Goal: Task Accomplishment & Management: Complete application form

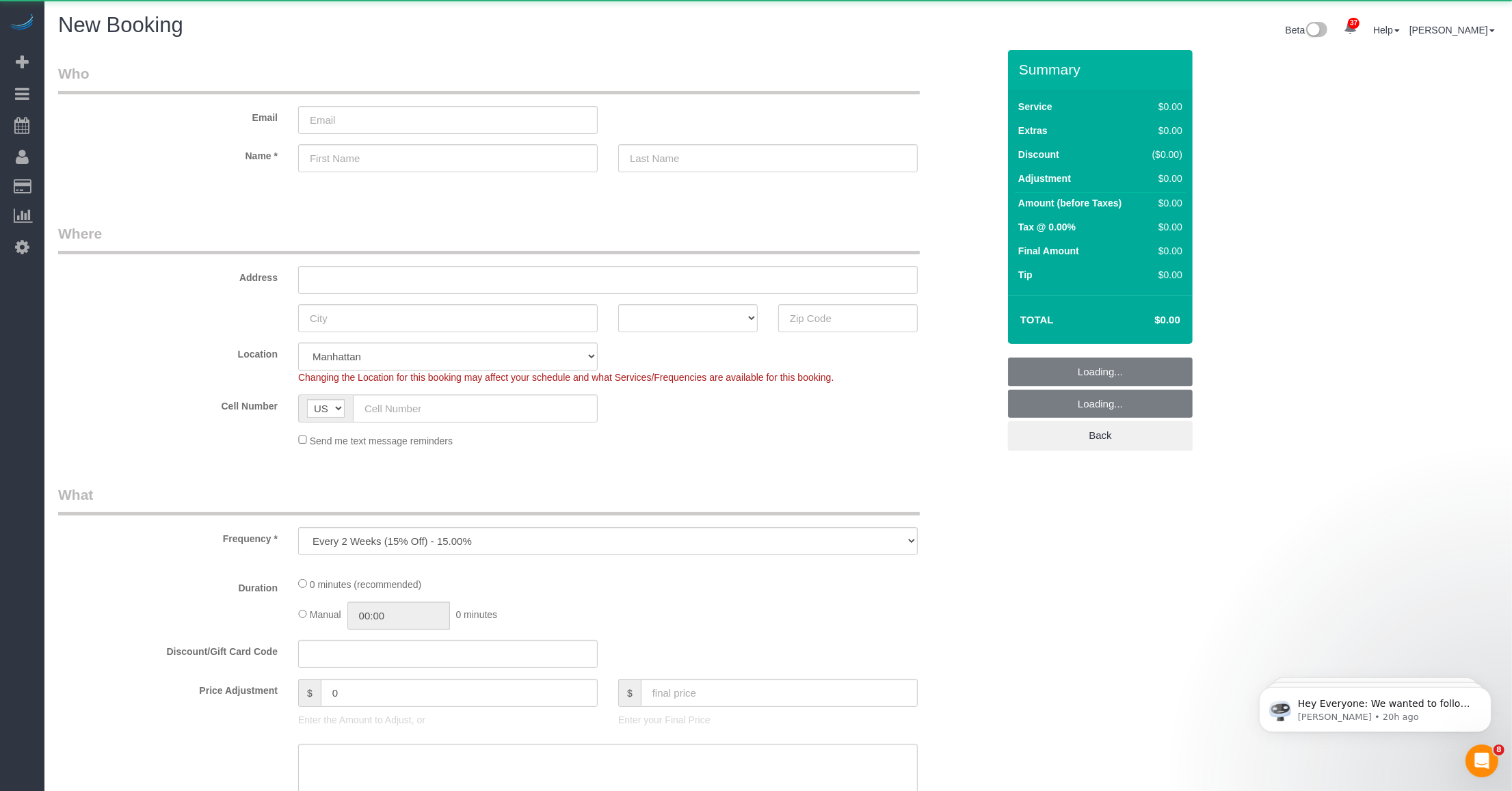
select select "object:2223"
select select "number:89"
select select "number:90"
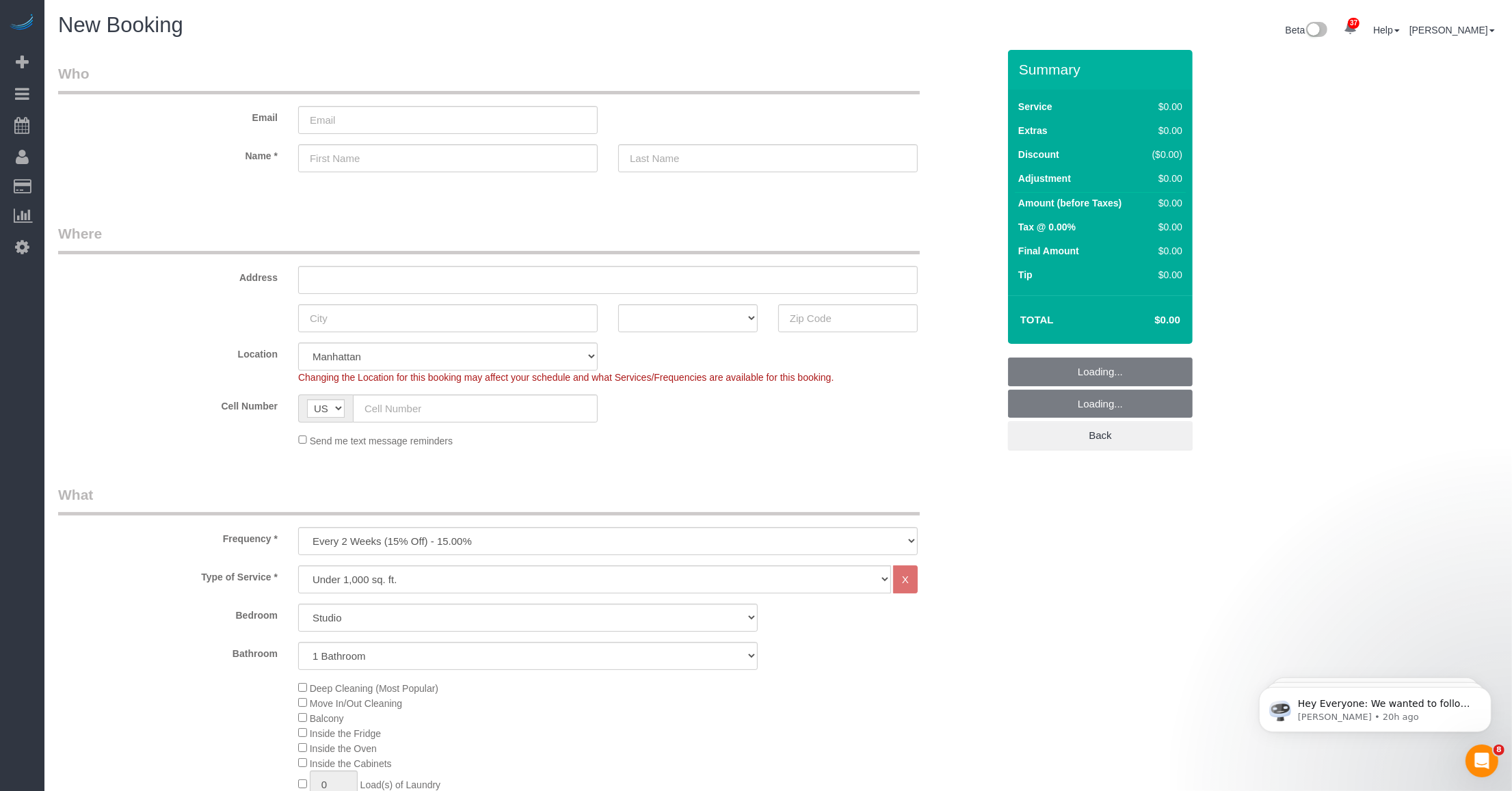
scroll to position [256, 0]
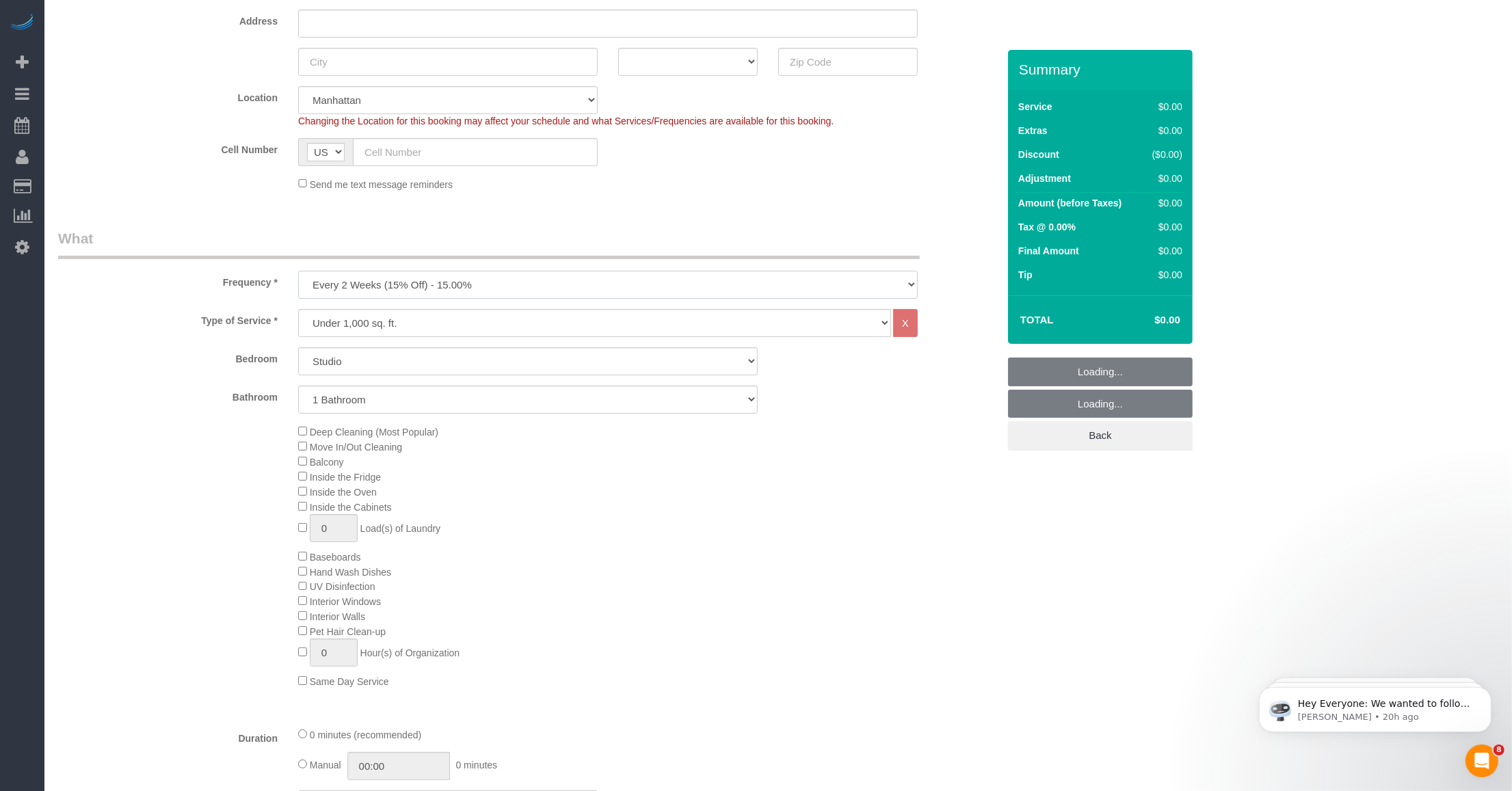
click at [453, 289] on select "One Time Weekly (20% Off) - 20.00% Every 2 Weeks (15% Off) - 15.00% Every 4 Wee…" at bounding box center [608, 284] width 619 height 28
select select "object:2224"
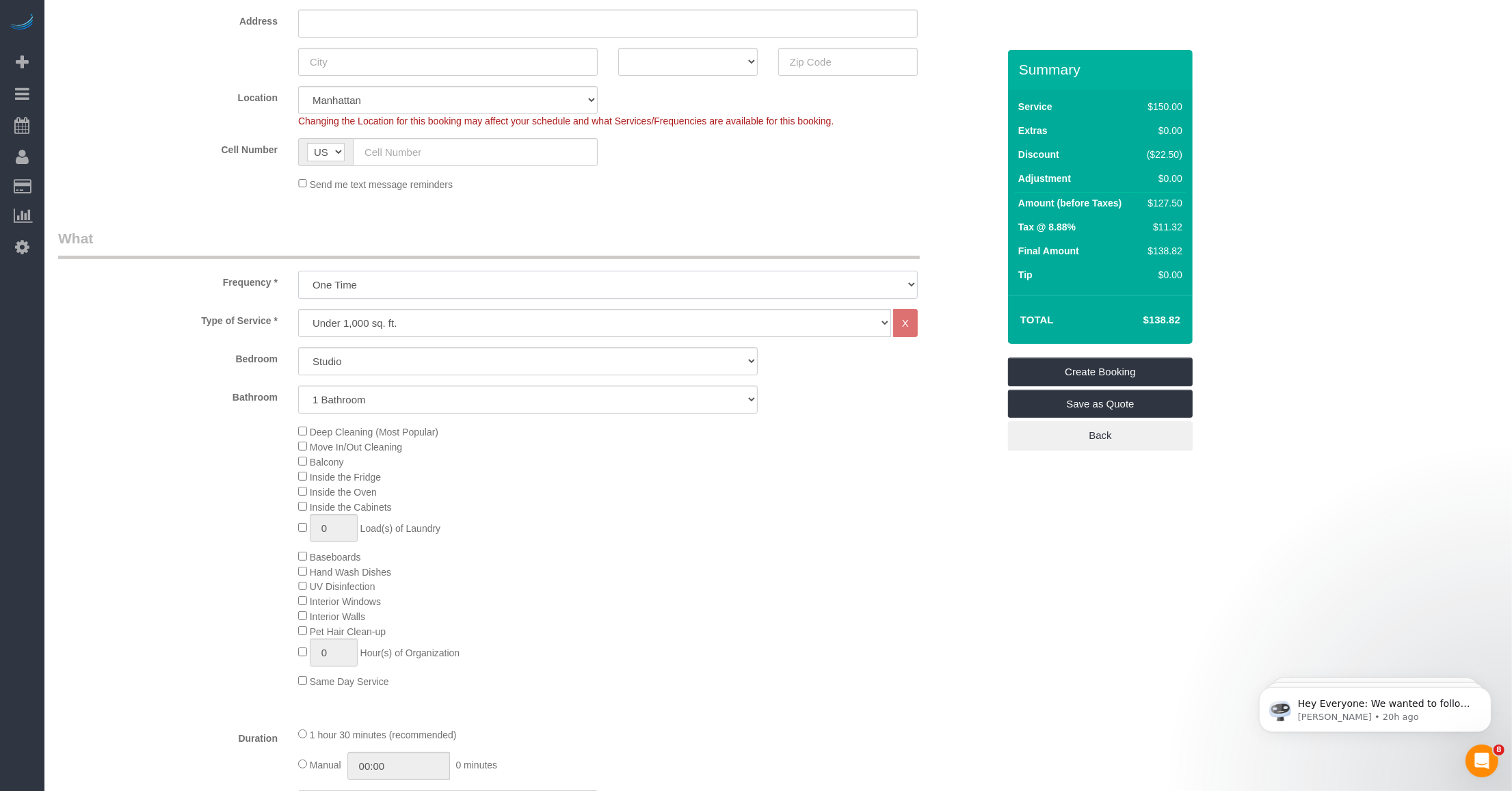
click at [298, 271] on select "One Time Weekly (20% Off) - 20.00% Every 2 Weeks (15% Off) - 15.00% Every 4 Wee…" at bounding box center [608, 284] width 619 height 28
click at [453, 313] on select "Under 1,000 sq. ft. 1,001 - 1,500 sq. ft. 1,500+ sq. ft. Custom Cleaning Office…" at bounding box center [595, 323] width 593 height 28
click at [298, 309] on select "Under 1,000 sq. ft. 1,001 - 1,500 sq. ft. 1,500+ sq. ft. Custom Cleaning Office…" at bounding box center [595, 323] width 593 height 28
click at [436, 358] on select "Studio 1 Bedroom 2 Bedrooms 3 Bedrooms" at bounding box center [528, 360] width 459 height 28
select select "3"
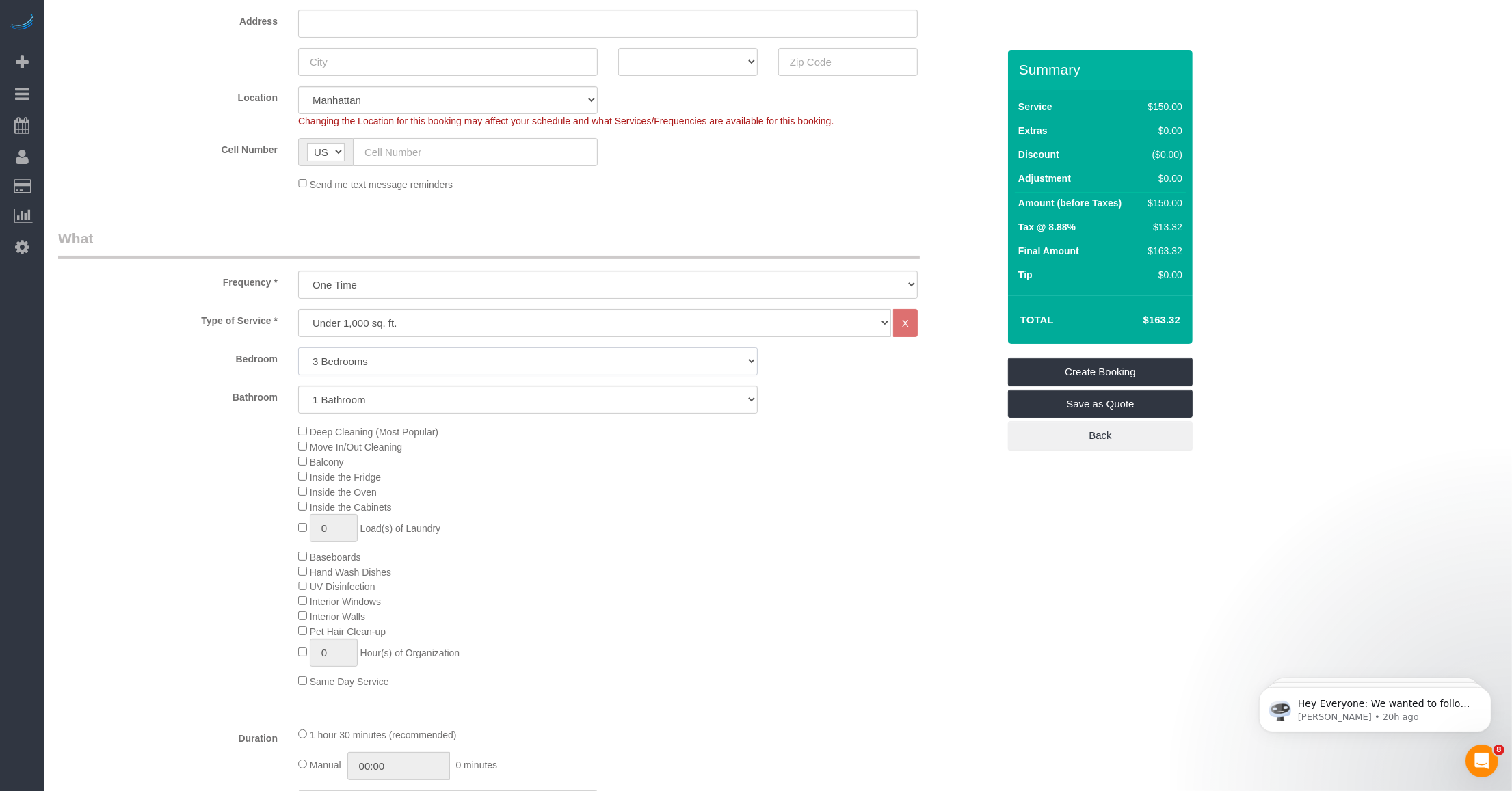
click at [298, 347] on select "Studio 1 Bedroom 2 Bedrooms 3 Bedrooms" at bounding box center [528, 360] width 459 height 28
click at [405, 413] on div "Type of Service * Under 1,000 sq. ft. 1,001 - 1,500 sq. ft. 1,500+ sq. ft. Cust…" at bounding box center [528, 512] width 939 height 407
click at [414, 398] on select "1 Bathroom 2 Bathrooms" at bounding box center [528, 399] width 459 height 28
select select "2"
click at [298, 386] on select "1 Bathroom 2 Bathrooms" at bounding box center [528, 399] width 459 height 28
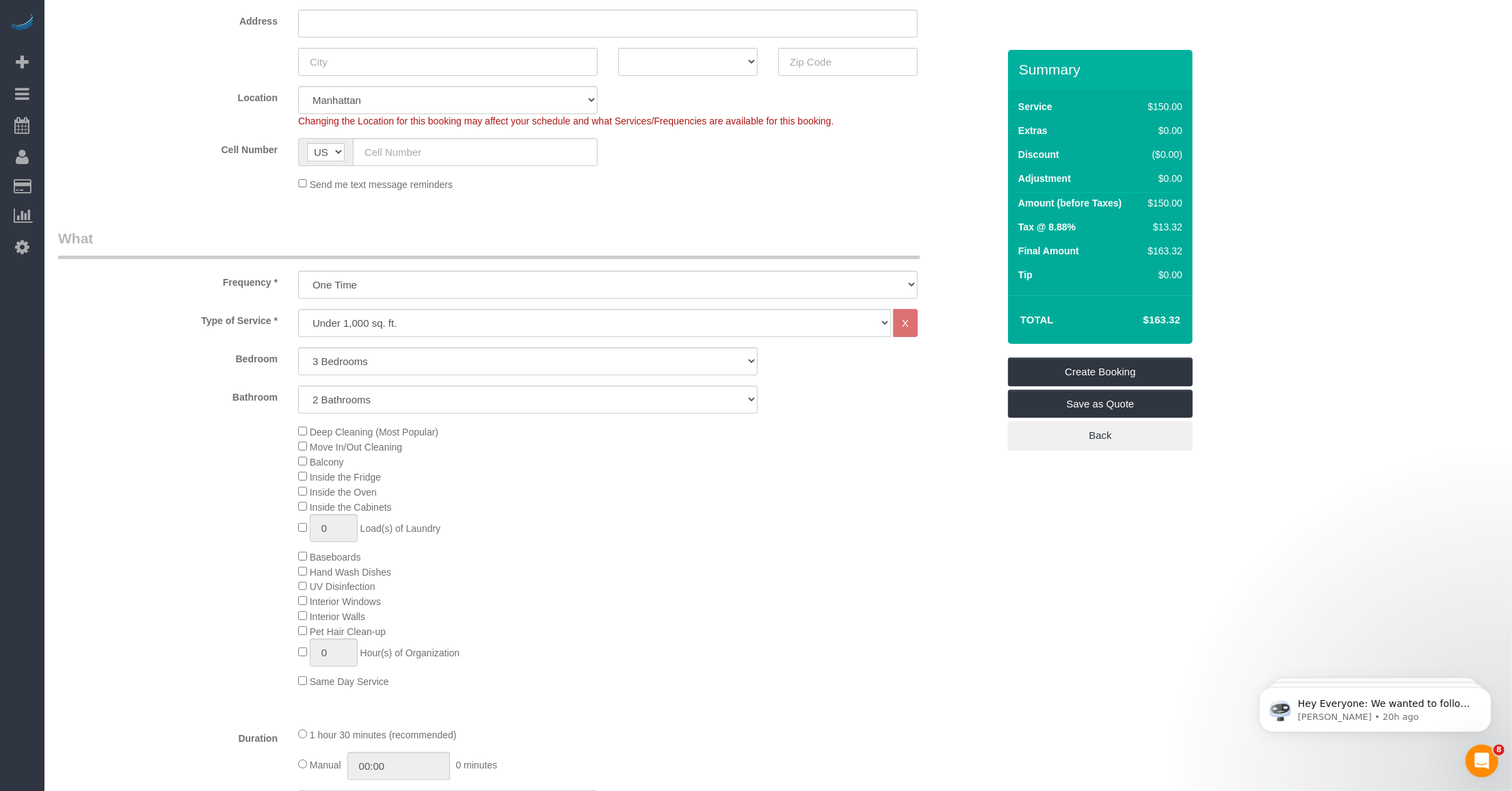
click at [617, 536] on div "Deep Cleaning (Most Popular) Move In/Out Cleaning Balcony Inside the Fridge Ins…" at bounding box center [647, 556] width 720 height 264
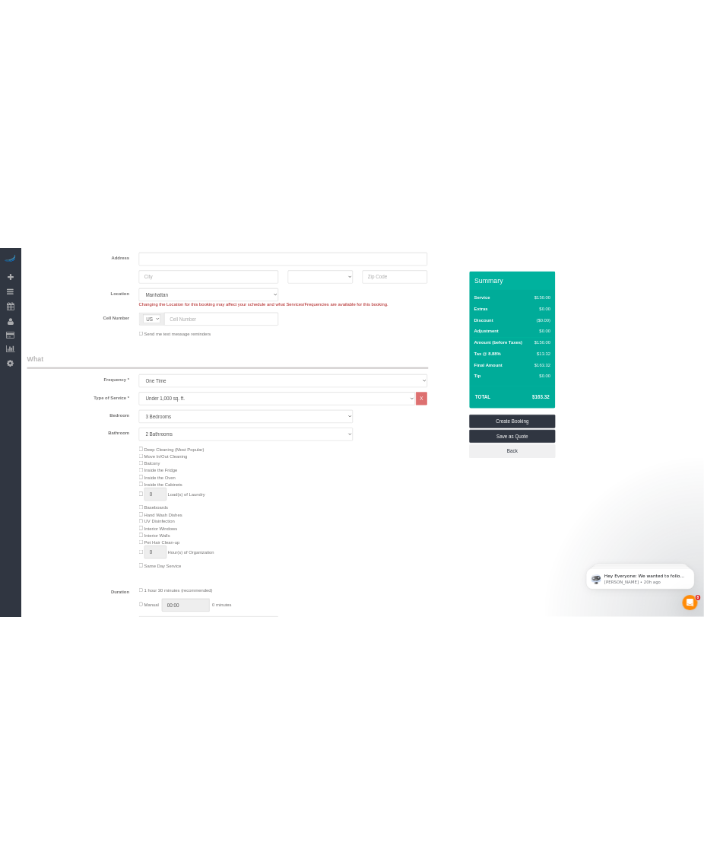
scroll to position [571, 0]
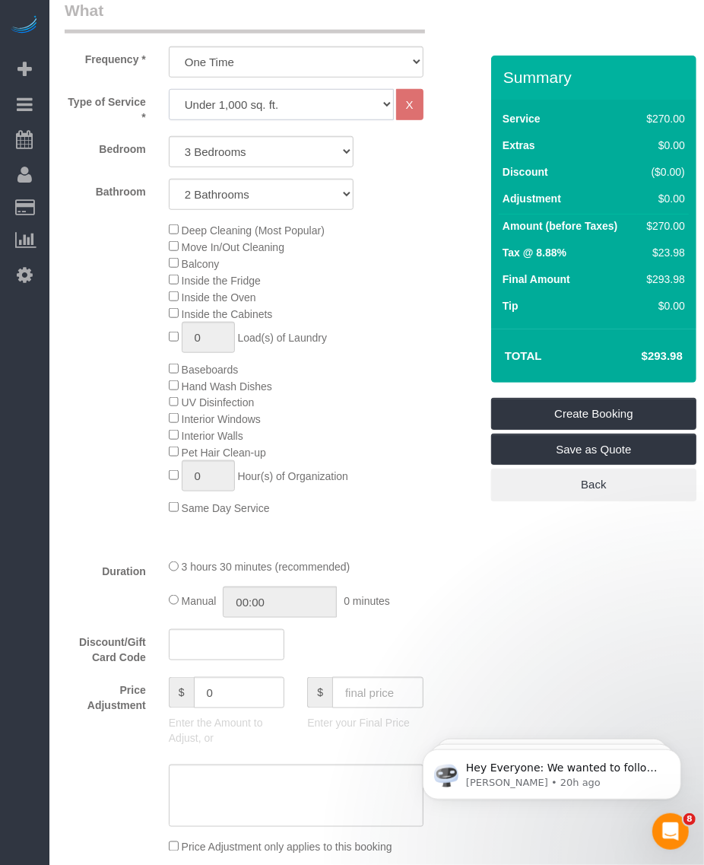
click at [261, 108] on select "Under 1,000 sq. ft. 1,001 - 1,500 sq. ft. 1,500+ sq. ft. Custom Cleaning Office…" at bounding box center [281, 104] width 225 height 31
click at [122, 272] on div "Deep Cleaning (Most Popular) Move In/Out Cleaning Balcony Inside the Fridge Ins…" at bounding box center [261, 368] width 416 height 294
click at [243, 160] on select "Studio 1 Bedroom 2 Bedrooms 3 Bedrooms" at bounding box center [262, 151] width 186 height 31
click at [169, 136] on select "Studio 1 Bedroom 2 Bedrooms 3 Bedrooms" at bounding box center [262, 151] width 186 height 31
click at [244, 114] on select "Under 1,000 sq. ft. 1,001 - 1,500 sq. ft. 1,500+ sq. ft. Custom Cleaning Office…" at bounding box center [281, 104] width 225 height 31
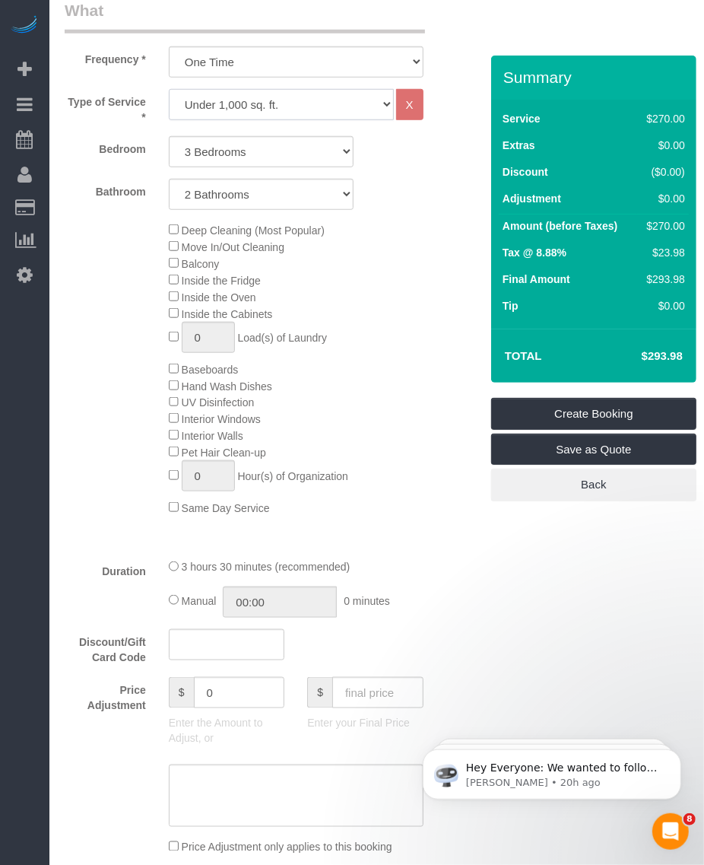
select select "213"
click at [169, 89] on select "Under 1,000 sq. ft. 1,001 - 1,500 sq. ft. 1,500+ sq. ft. Custom Cleaning Office…" at bounding box center [281, 104] width 225 height 31
select select "1"
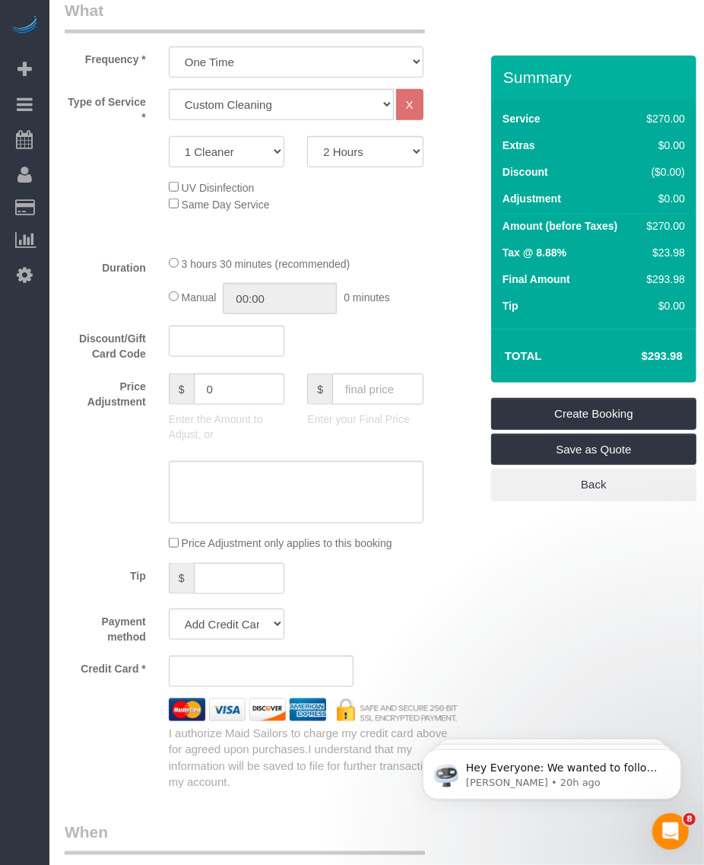
click at [252, 154] on select "1 Cleaner 2 Cleaners 3 Cleaners 4 Cleaners 5 Cleaners" at bounding box center [227, 151] width 116 height 31
click at [169, 136] on select "1 Cleaner 2 Cleaners 3 Cleaners 4 Cleaners 5 Cleaners" at bounding box center [227, 151] width 116 height 31
click at [347, 143] on select "2 Hours 2.5 Hours 3 Hours 3.5 Hours 4 Hours 4.5 Hours 5 Hours 5.5 Hours 6 Hours…" at bounding box center [365, 151] width 116 height 31
select select "240"
click at [307, 136] on select "2 Hours 2.5 Hours 3 Hours 3.5 Hours 4 Hours 4.5 Hours 5 Hours 5.5 Hours 6 Hours…" at bounding box center [365, 151] width 116 height 31
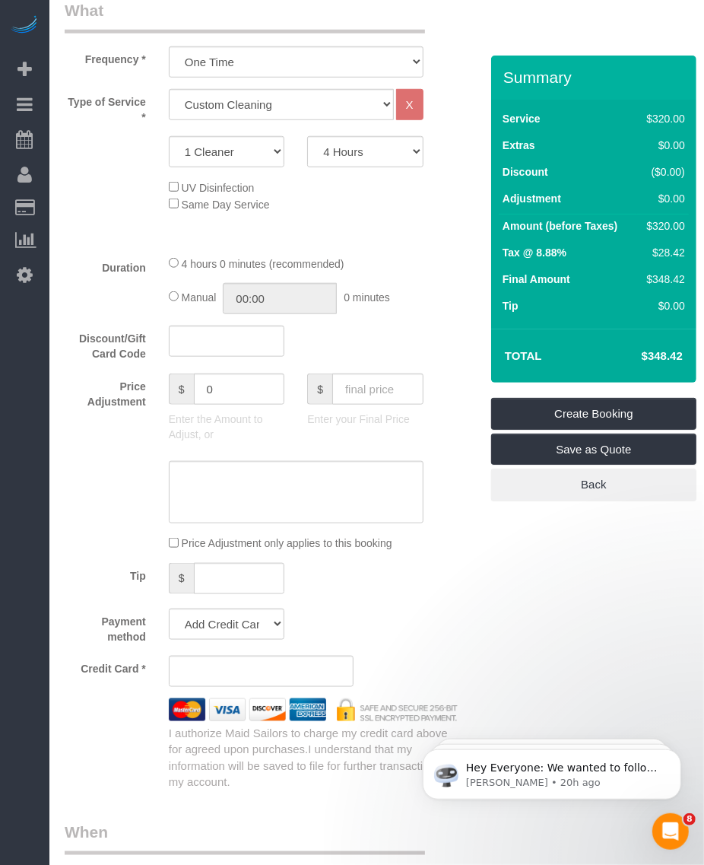
click at [671, 351] on h4 "$348.42" at bounding box center [639, 356] width 87 height 13
copy div "$348.42 Create Booking Save as Quote Back"
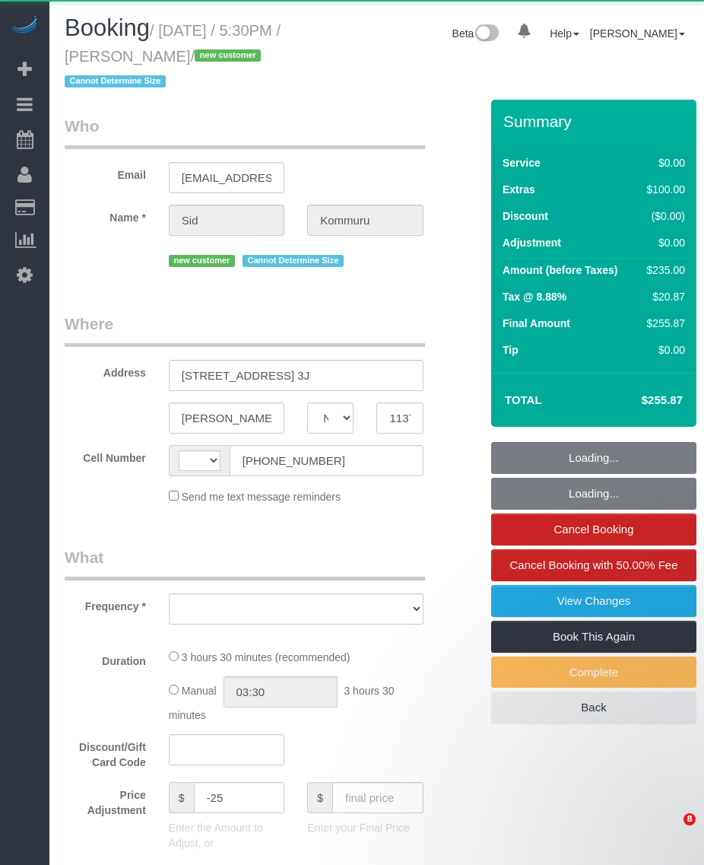
select select "NY"
click at [221, 61] on small "/ [DATE] / 5:30PM / [PERSON_NAME] / new customer Cannot Determine Size" at bounding box center [173, 56] width 216 height 68
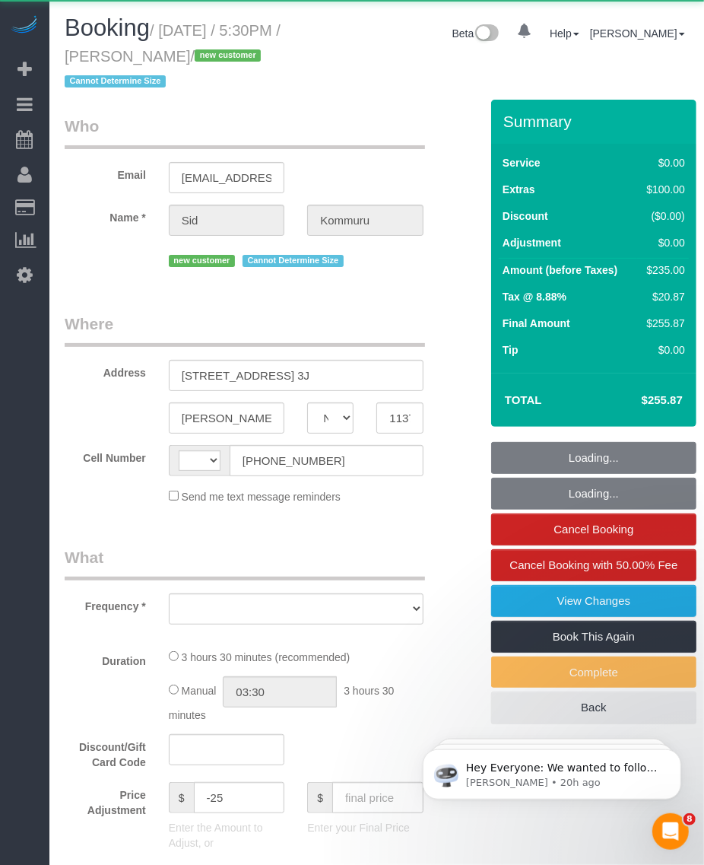
select select "string:[GEOGRAPHIC_DATA]"
select select "string:stripe-pm_1SG43K4VGloSiKo7MgYjdkEP"
select select "1"
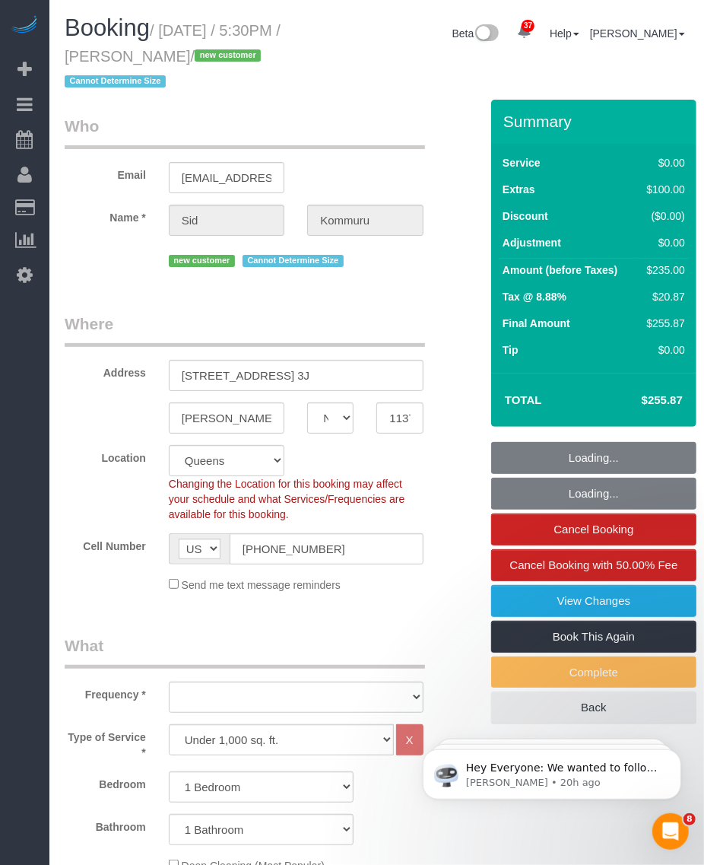
select select "number:56"
select select "number:73"
select select "number:15"
select select "number:5"
select select "object:1440"
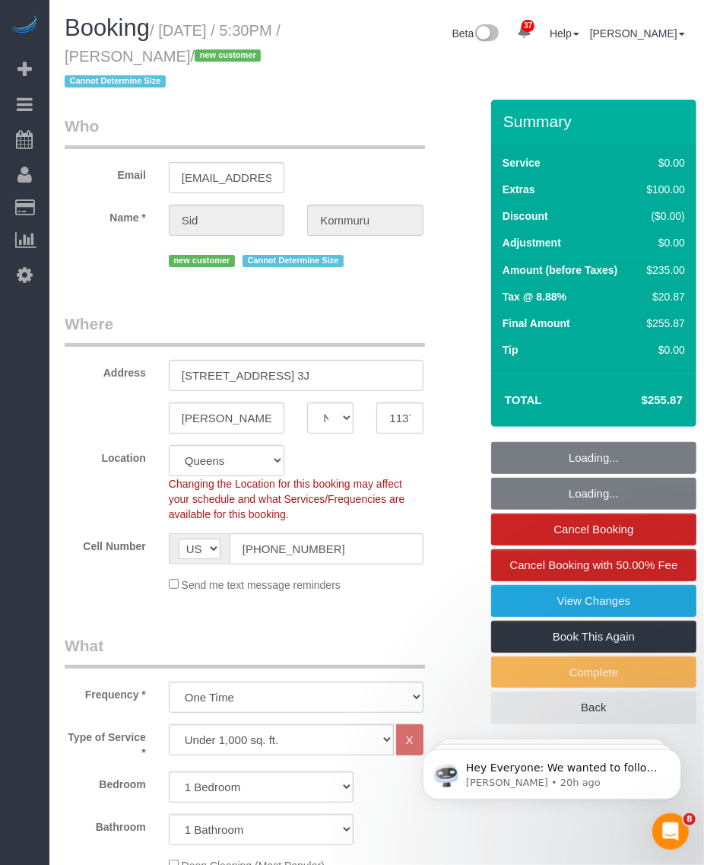
select select "1"
select select "object:1480"
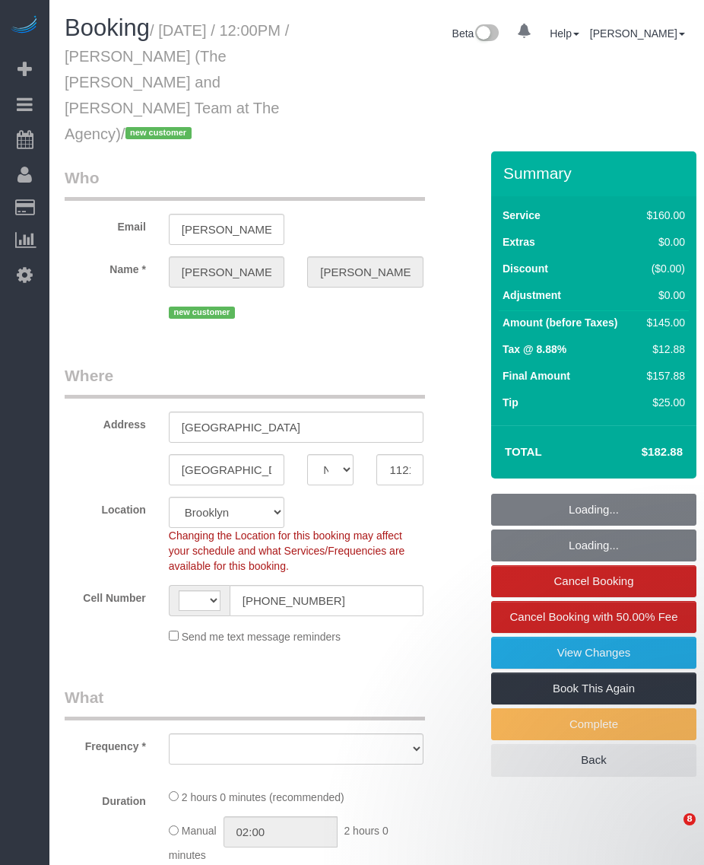
select select "NY"
select select "number:56"
select select "number:73"
select select "number:15"
select select "number:7"
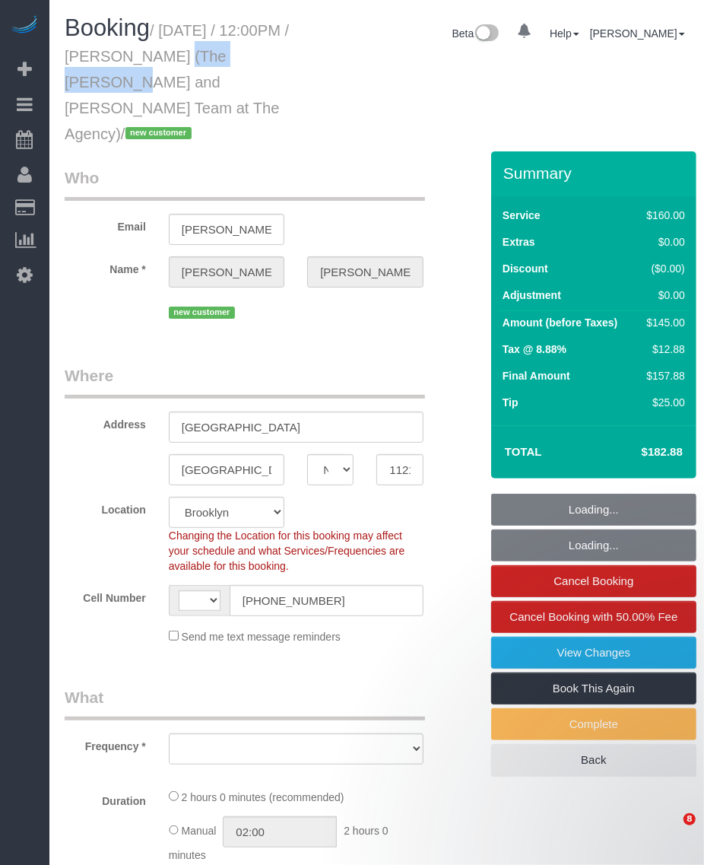
select select "string:US"
select select "string:stripe-pm_1SFhFz4VGloSiKo7nHhYeQGh"
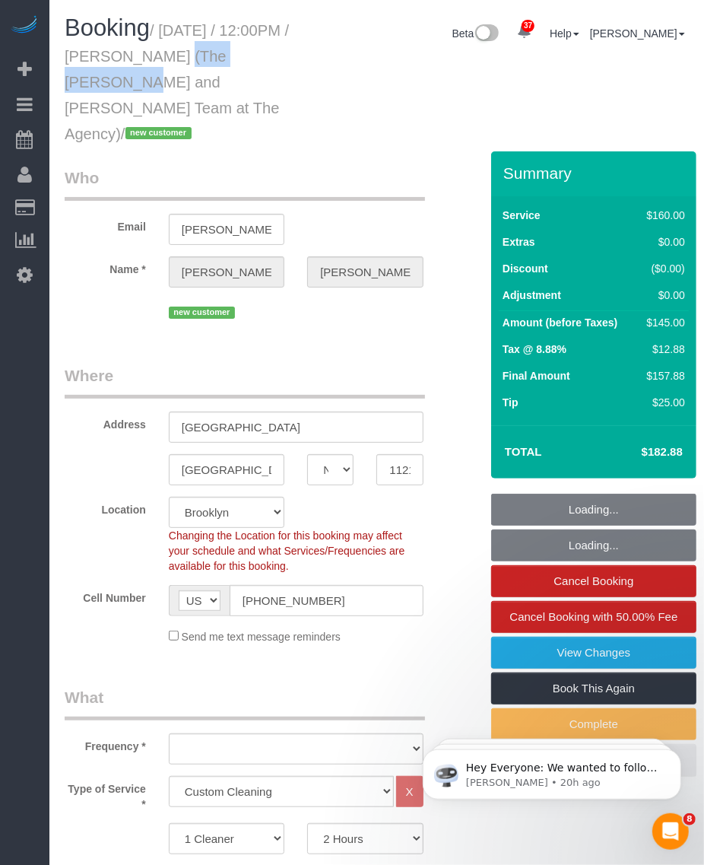
select select "object:1100"
select select "spot1"
select select "object:1462"
click at [252, 59] on small "/ October 09, 2025 / 12:00PM / Ashlie Roberson (The Whitman and Roberson Team a…" at bounding box center [177, 82] width 224 height 120
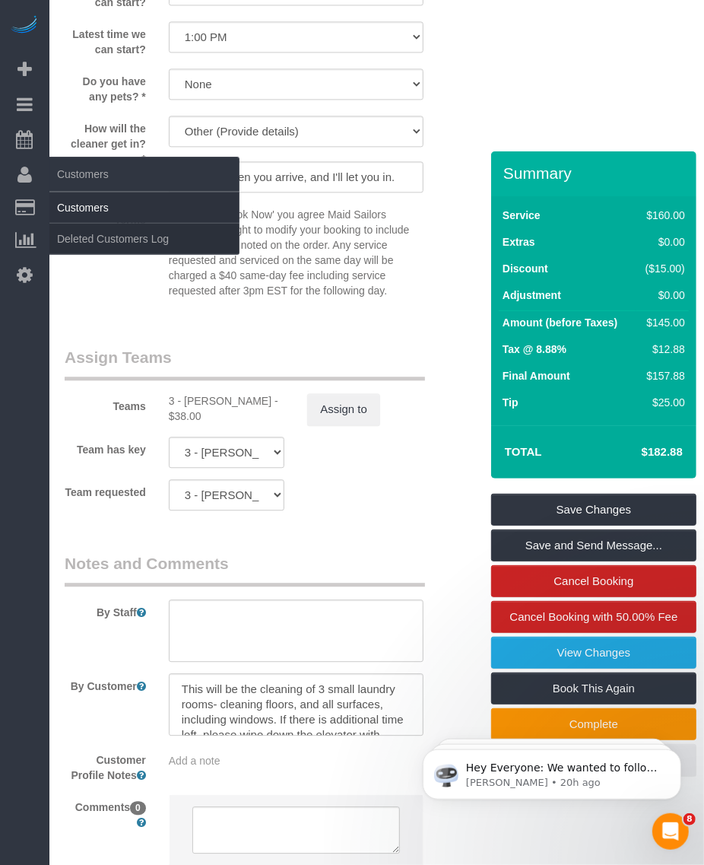
scroll to position [1704, 0]
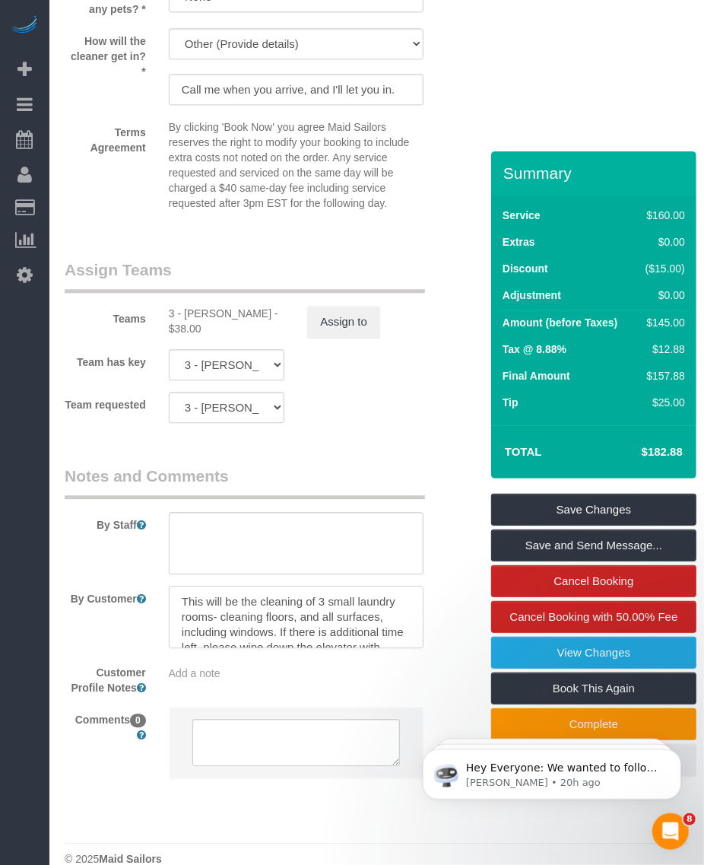
click at [241, 586] on textarea at bounding box center [296, 617] width 255 height 62
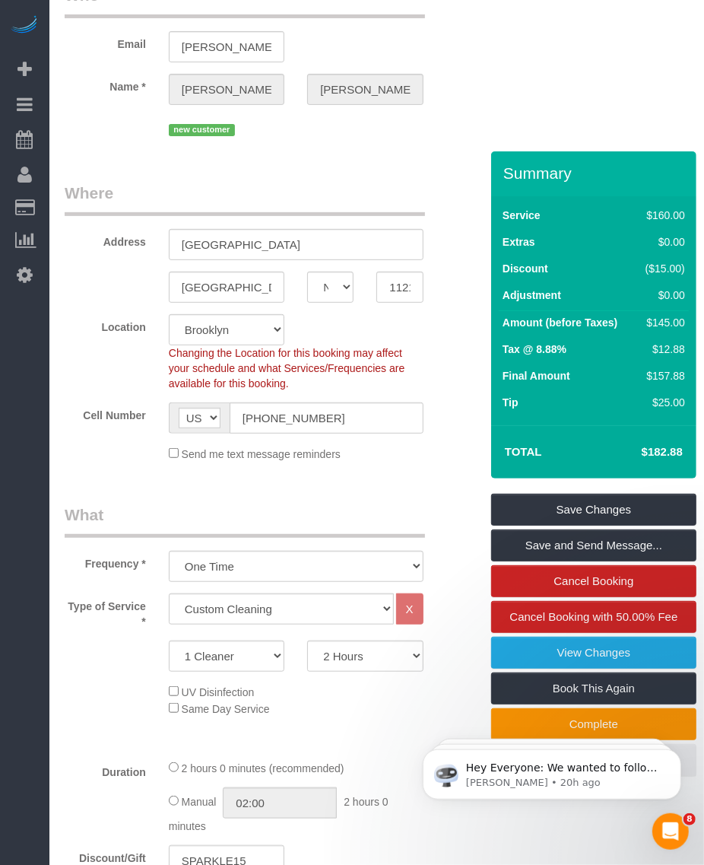
scroll to position [0, 0]
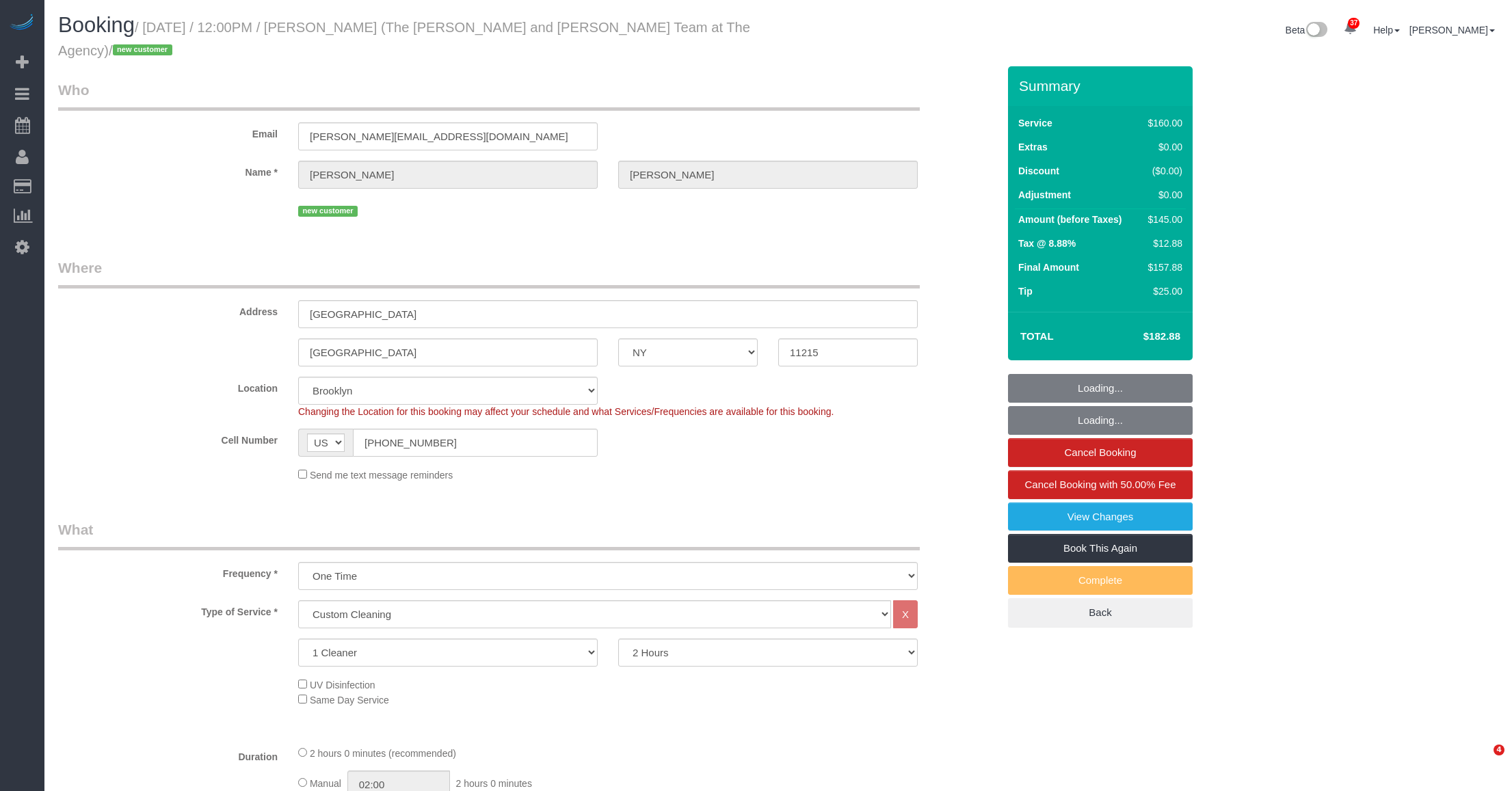
select select "NY"
select select "spot1"
select select "number:56"
select select "number:73"
select select "number:15"
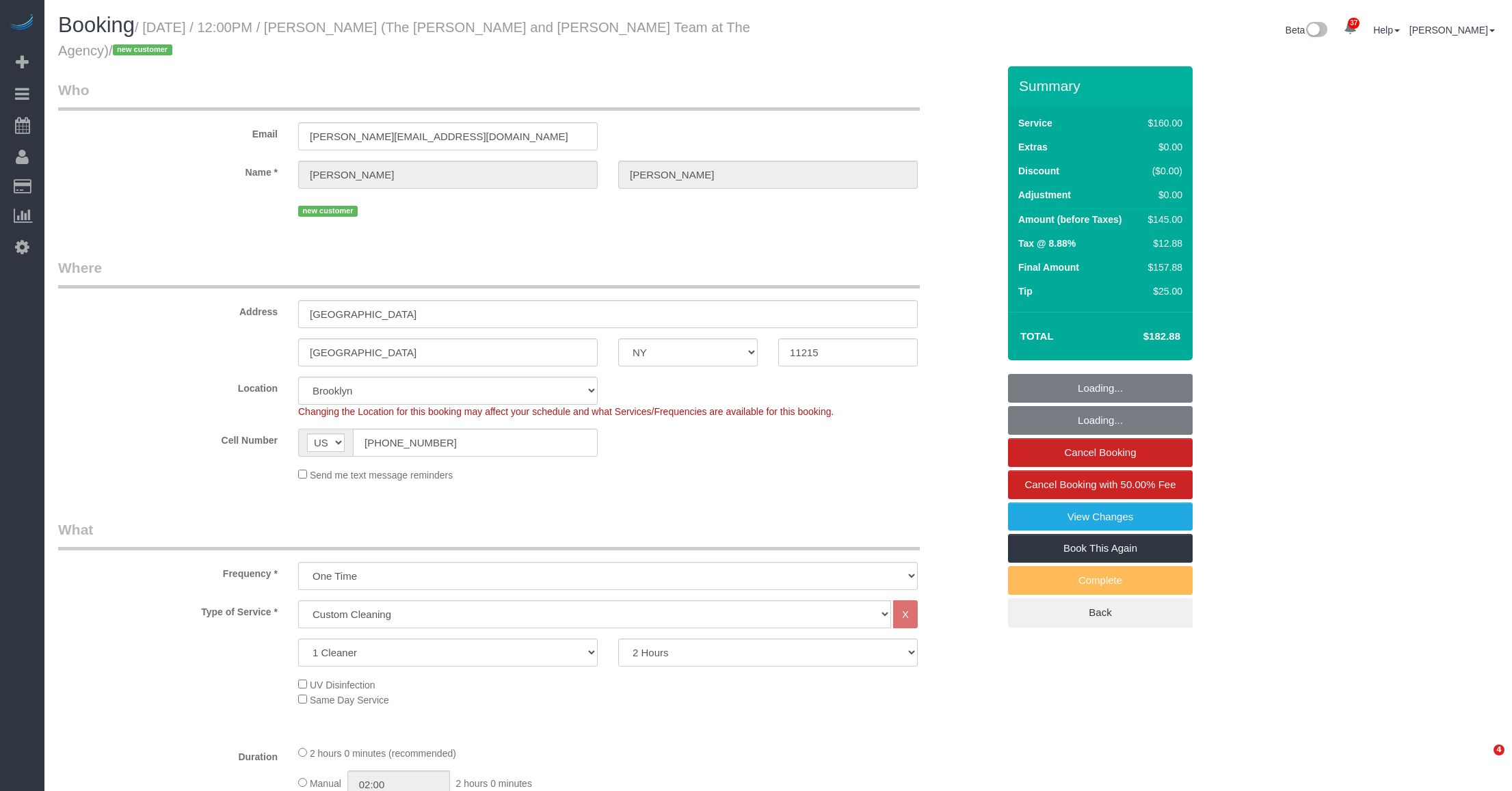
select select "number:7"
select select "object:1104"
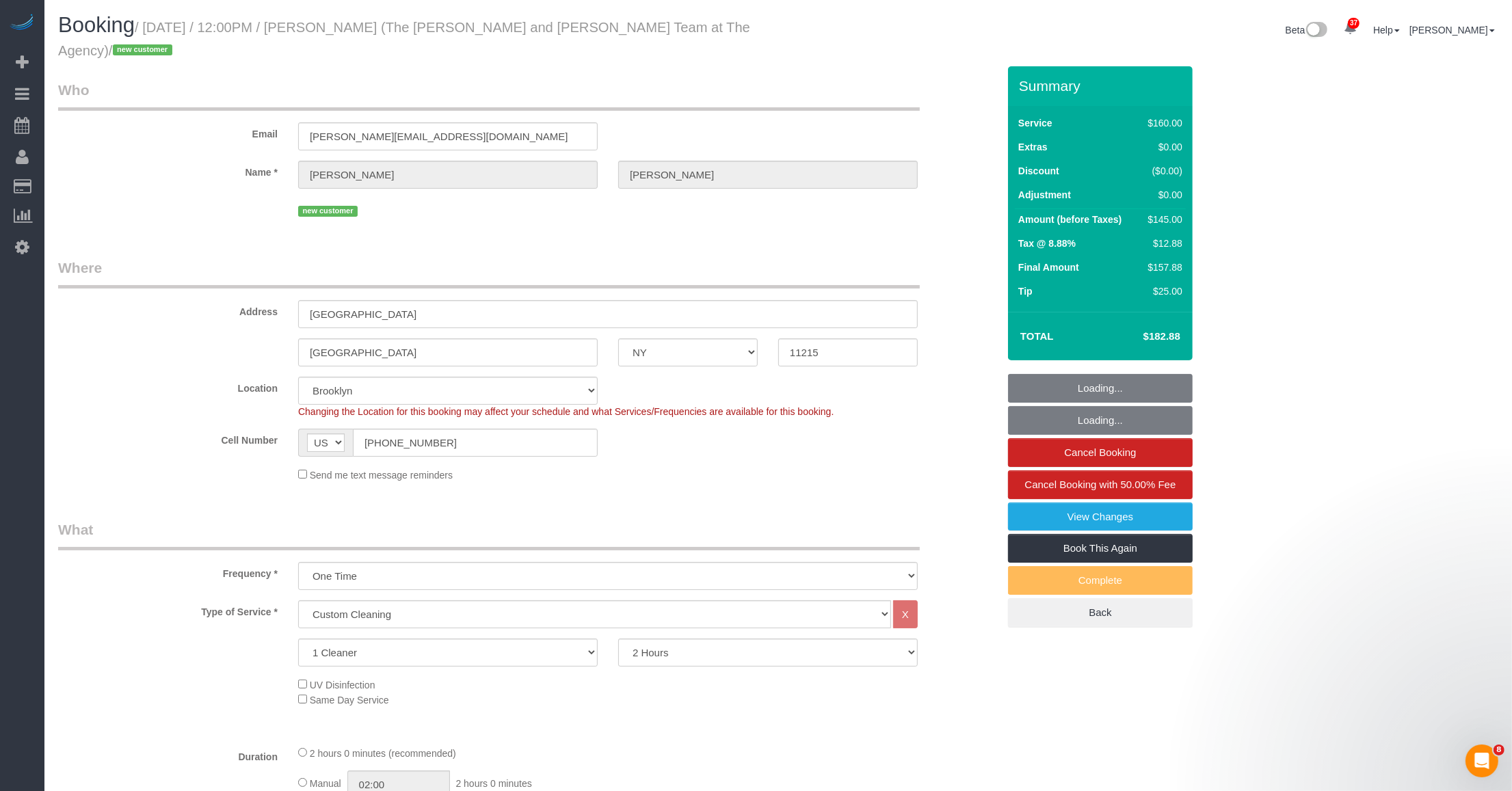
select select "spot40"
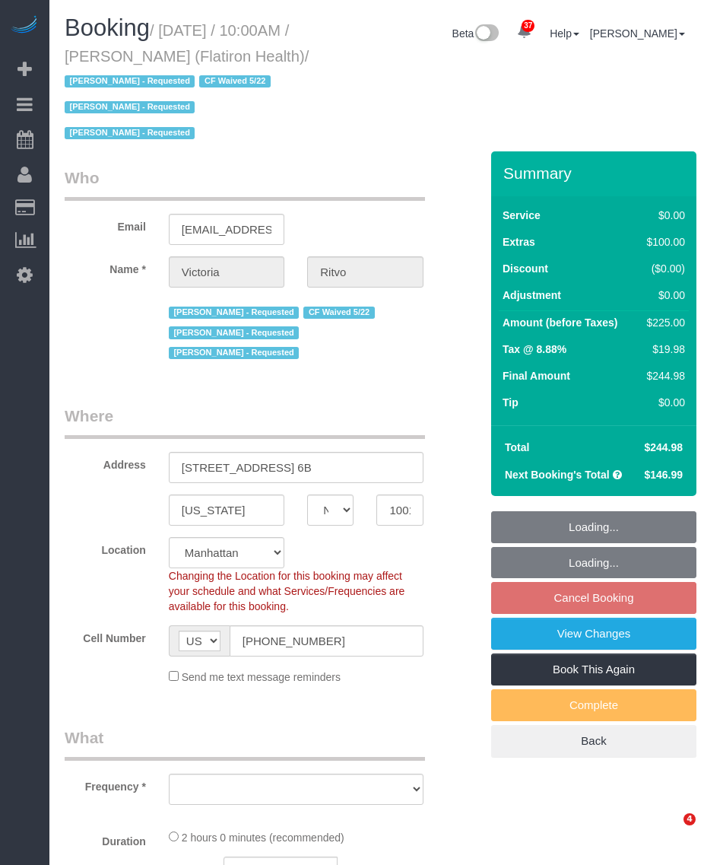
select select "NY"
select select "number:89"
select select "number:90"
select select "number:15"
select select "number:5"
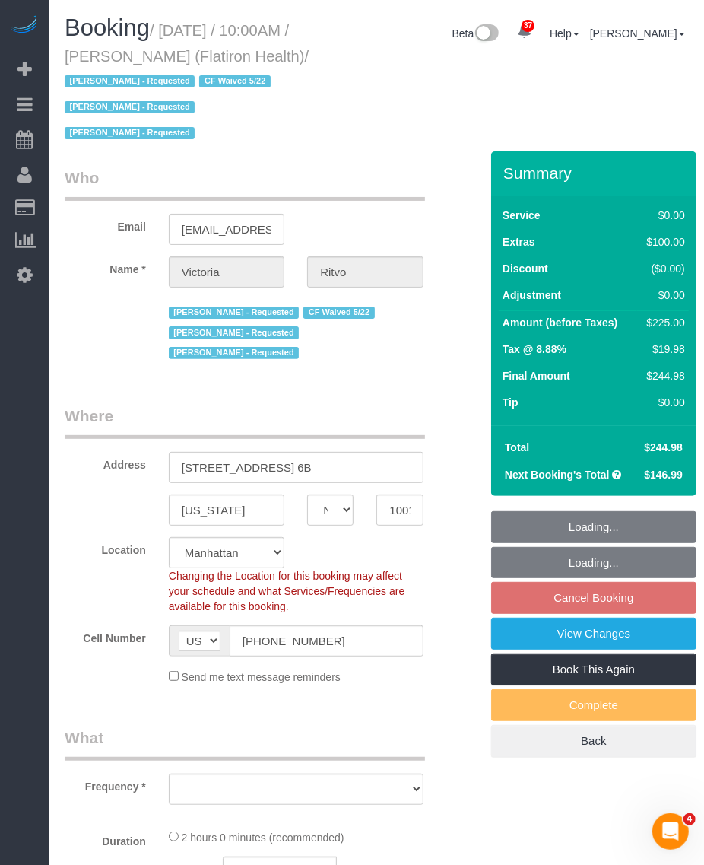
select select "object:982"
select select "spot3"
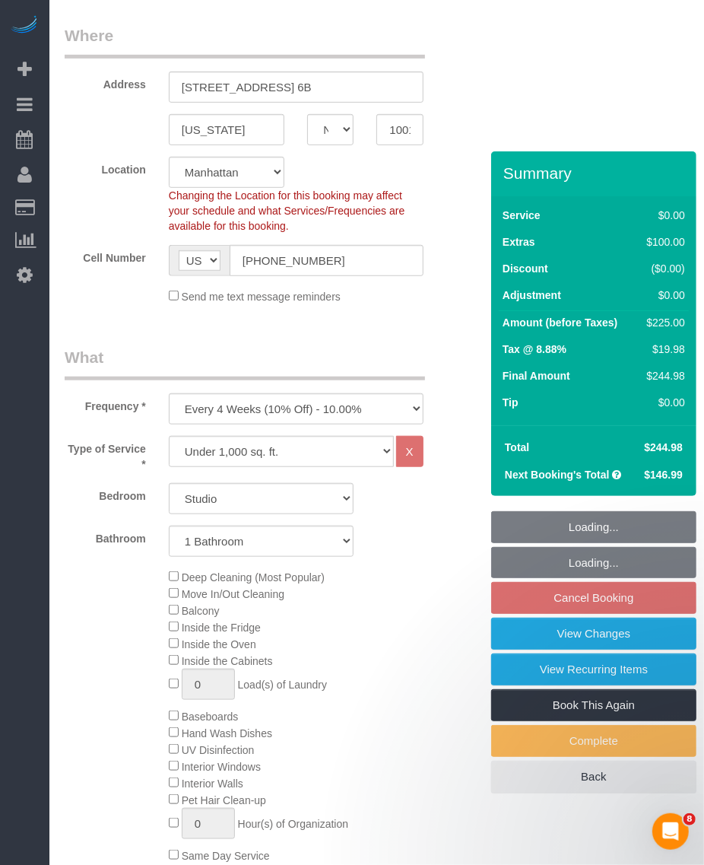
select select "object:1424"
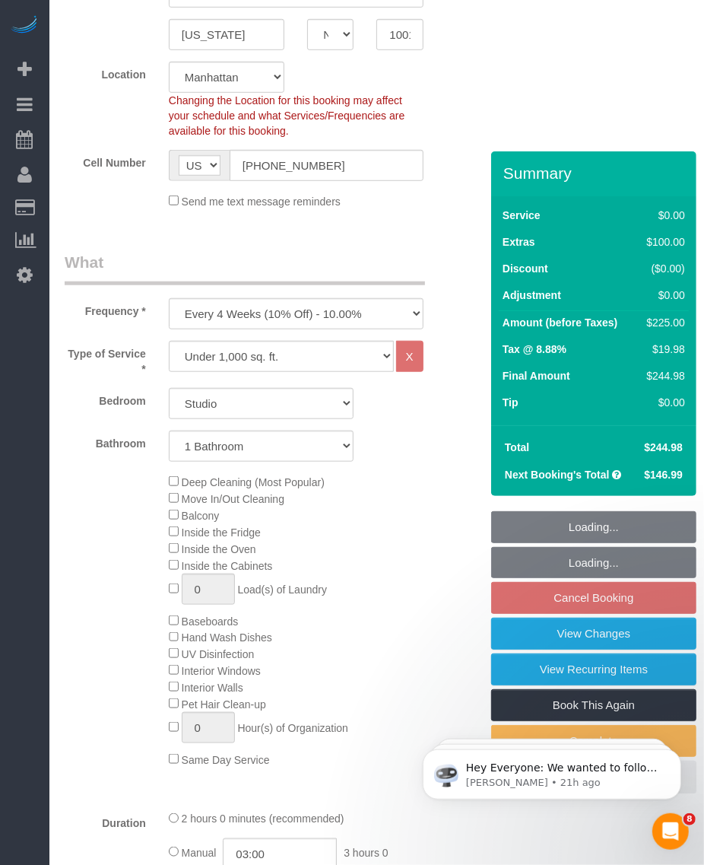
scroll to position [856, 0]
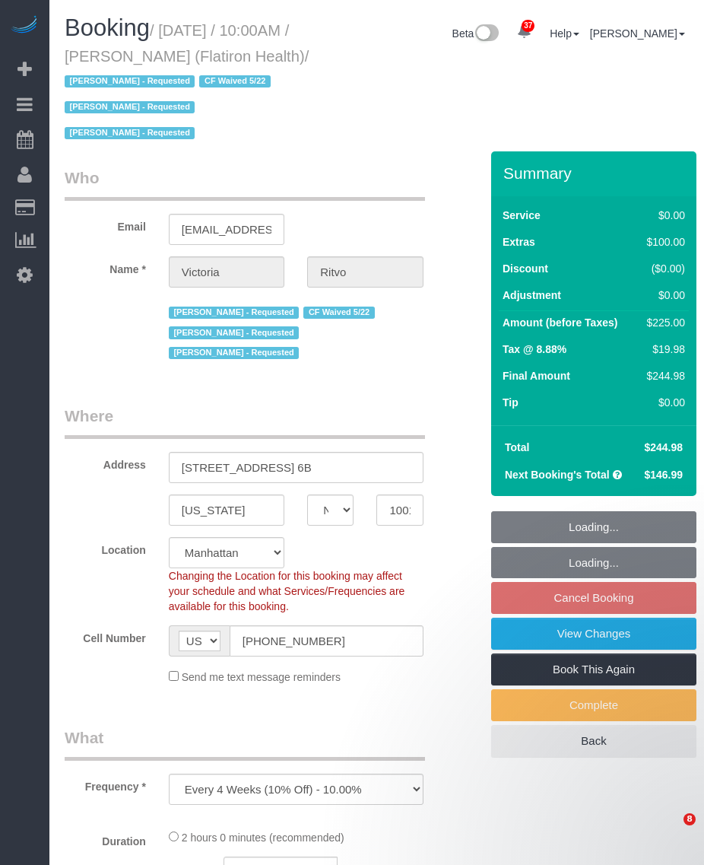
select select "NY"
select select "number:89"
select select "number:90"
select select "number:15"
select select "number:5"
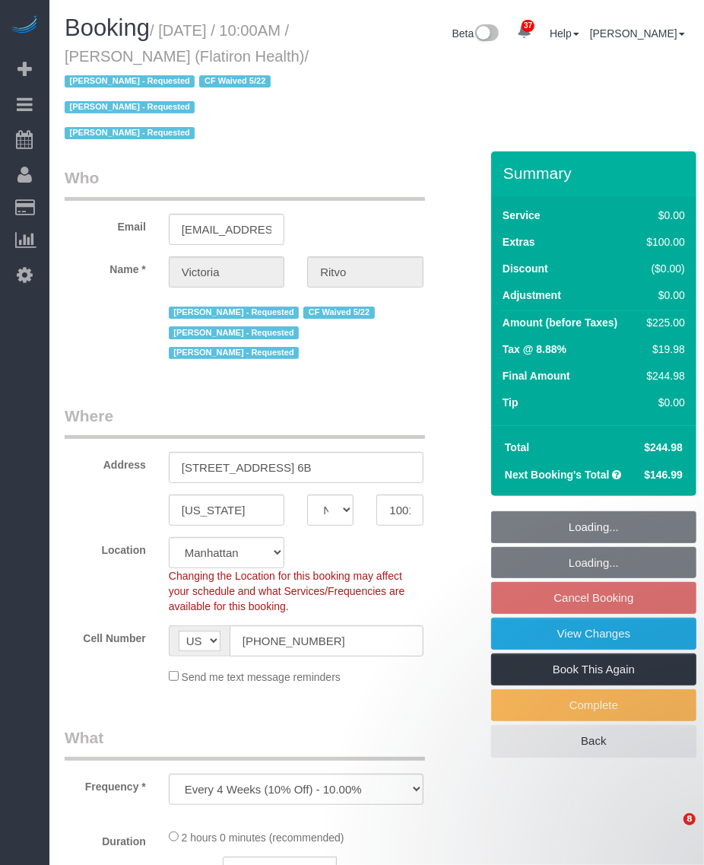
select select "object:1094"
select select "string:stripe-pm_1RbL4h4VGloSiKo7vN4AGP0f"
select select "spot3"
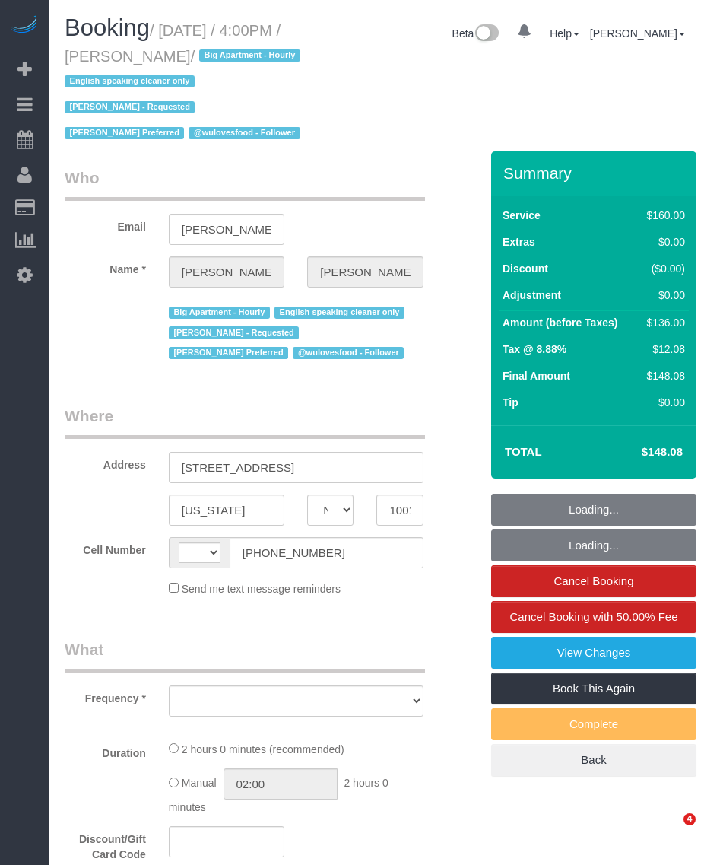
select select "NY"
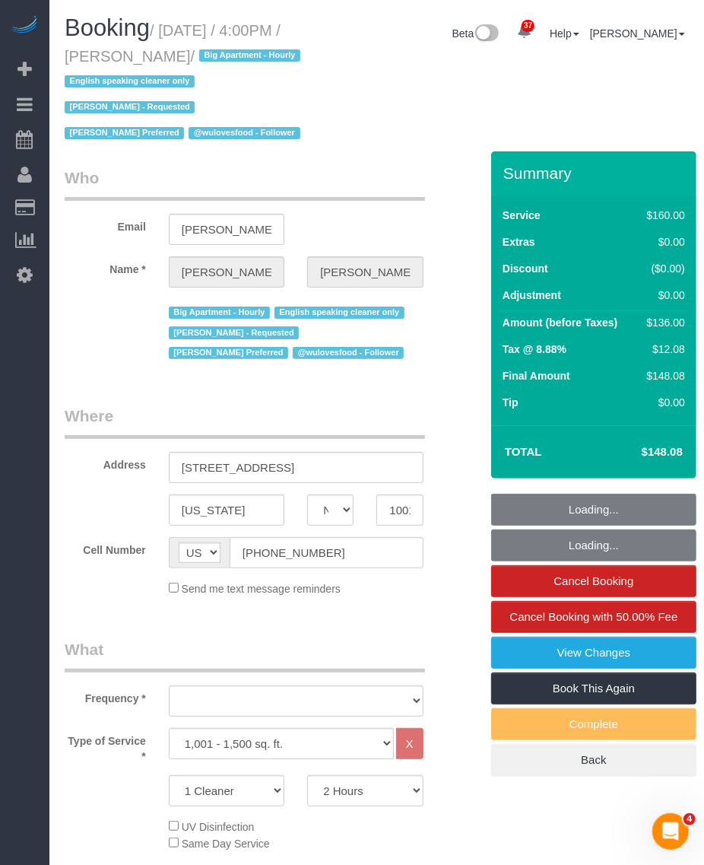
select select "string:[GEOGRAPHIC_DATA]"
select select "number:89"
select select "number:90"
select select "number:15"
select select "number:5"
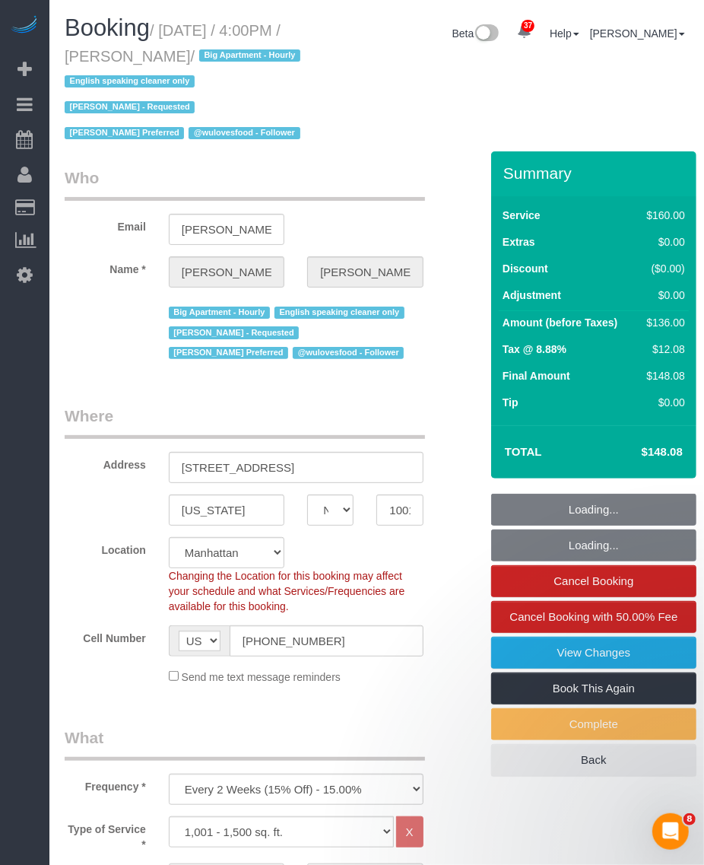
select select "object:918"
select select "string:stripe-pm_1PMbKH4VGloSiKo7I2gXikHa"
select select "object:1513"
select select "spot1"
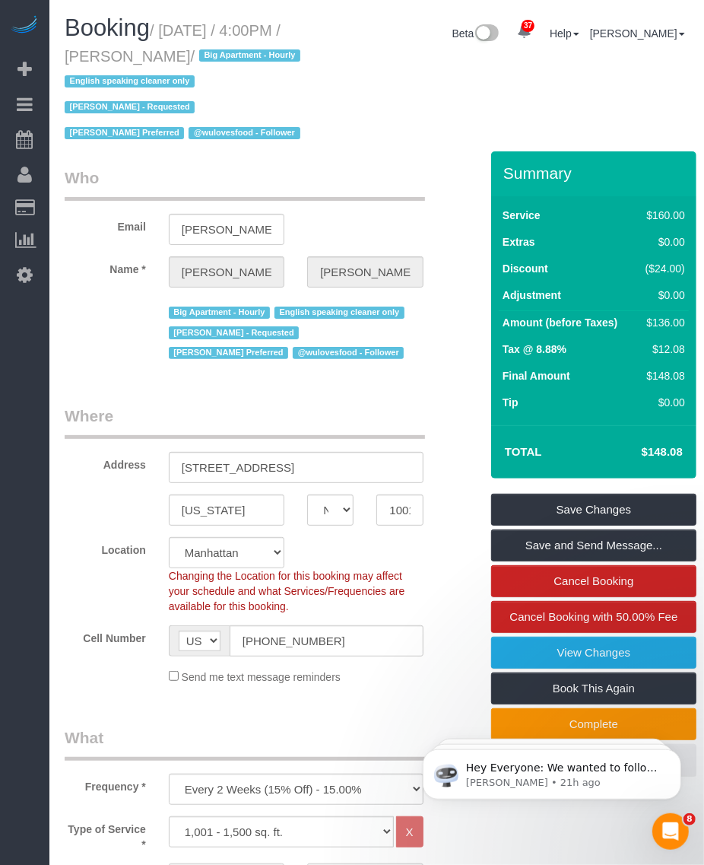
drag, startPoint x: 165, startPoint y: 24, endPoint x: 204, endPoint y: 52, distance: 47.5
click at [204, 52] on small "/ [DATE] / 4:00PM / [PERSON_NAME] / Big Apartment - Hourly English speaking cle…" at bounding box center [185, 82] width 240 height 120
copy small "[DATE] / 4:00PM / [PERSON_NAME]"
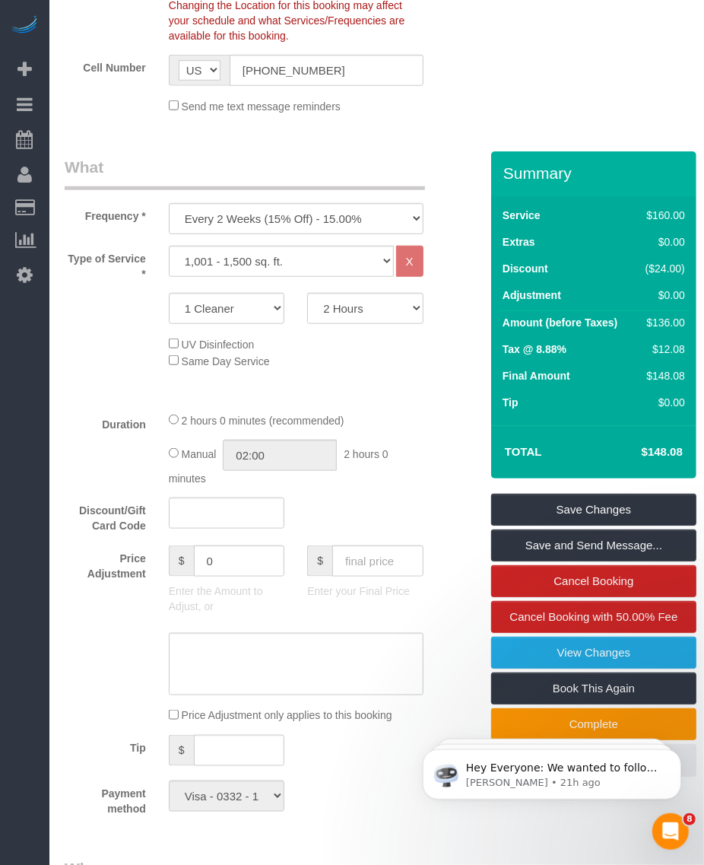
scroll to position [95, 0]
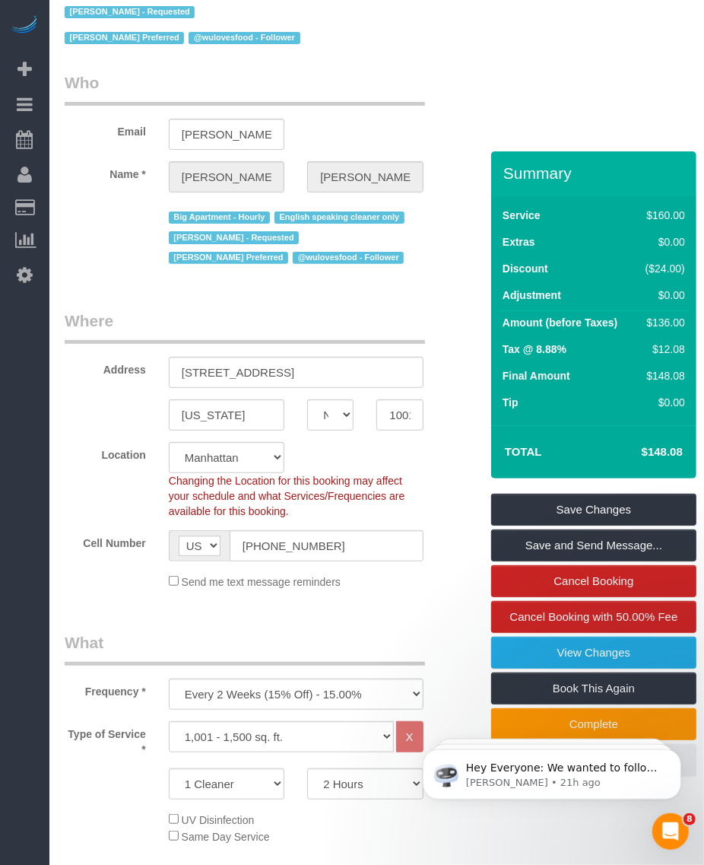
drag, startPoint x: 206, startPoint y: 43, endPoint x: 211, endPoint y: 25, distance: 18.8
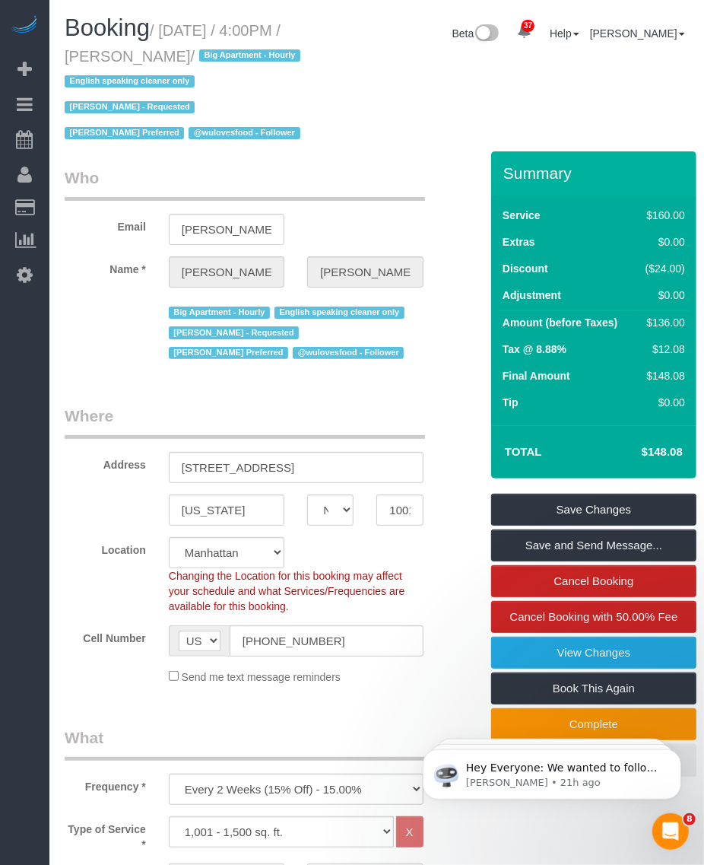
drag, startPoint x: 211, startPoint y: 25, endPoint x: 168, endPoint y: 27, distance: 42.6
click at [168, 27] on small "/ [DATE] / 4:00PM / [PERSON_NAME] / Big Apartment - Hourly English speaking cle…" at bounding box center [185, 82] width 240 height 120
drag, startPoint x: 166, startPoint y: 23, endPoint x: 209, endPoint y: 54, distance: 53.4
click at [209, 54] on small "/ [DATE] / 4:00PM / [PERSON_NAME] / Big Apartment - Hourly English speaking cle…" at bounding box center [185, 82] width 240 height 120
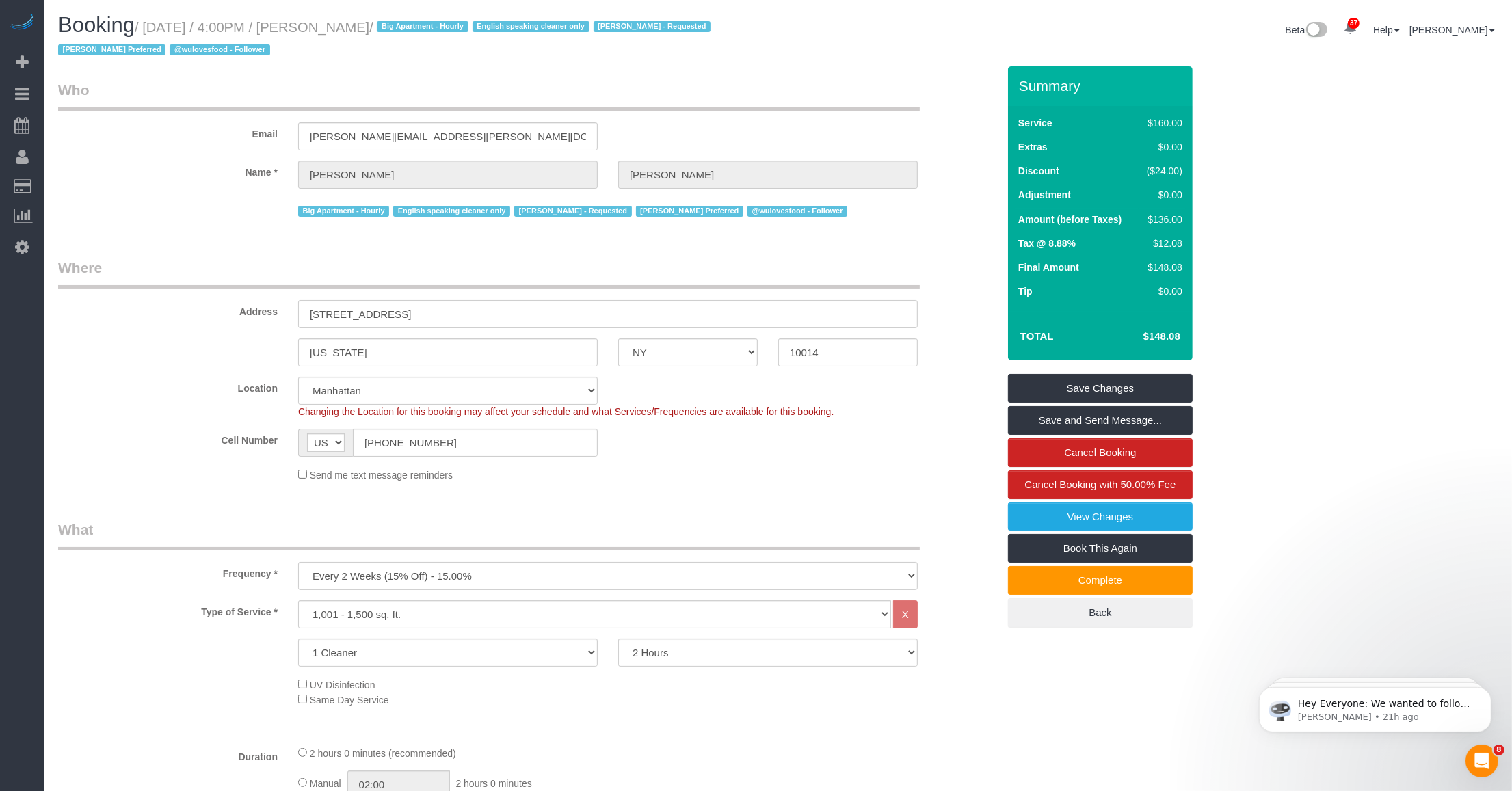
click at [313, 24] on small "/ [DATE] / 4:00PM / [PERSON_NAME] / Big Apartment - Hourly English speaking cle…" at bounding box center [387, 39] width 656 height 39
drag, startPoint x: 325, startPoint y: 24, endPoint x: 390, endPoint y: 31, distance: 65.4
click at [390, 31] on small "/ [DATE] / 4:00PM / [PERSON_NAME] / Big Apartment - Hourly English speaking cle…" at bounding box center [387, 39] width 656 height 39
copy small "[PERSON_NAME]"
